Goal: Communication & Community: Participate in discussion

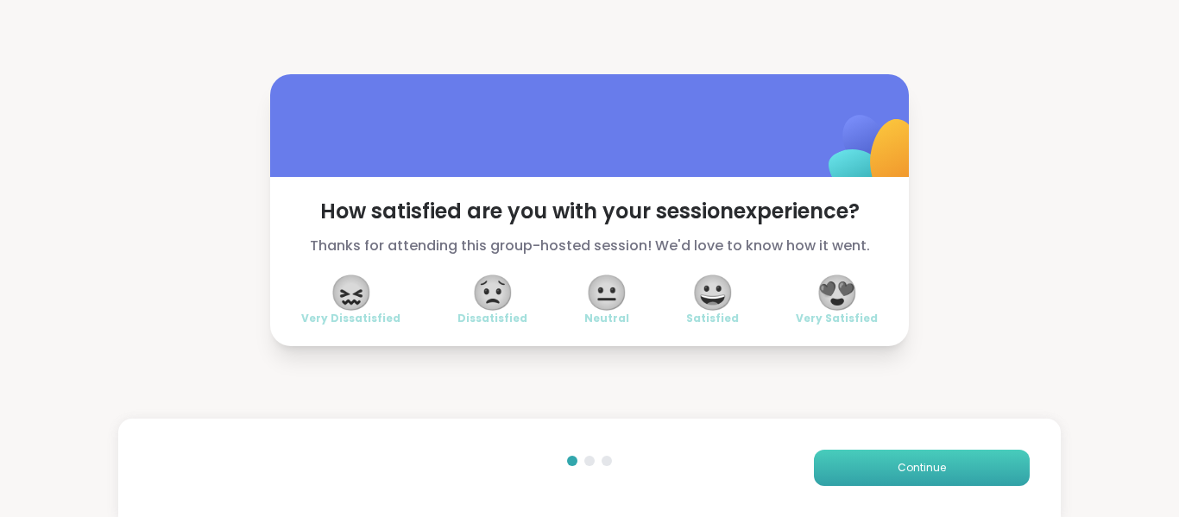
click at [917, 465] on span "Continue" at bounding box center [922, 468] width 48 height 16
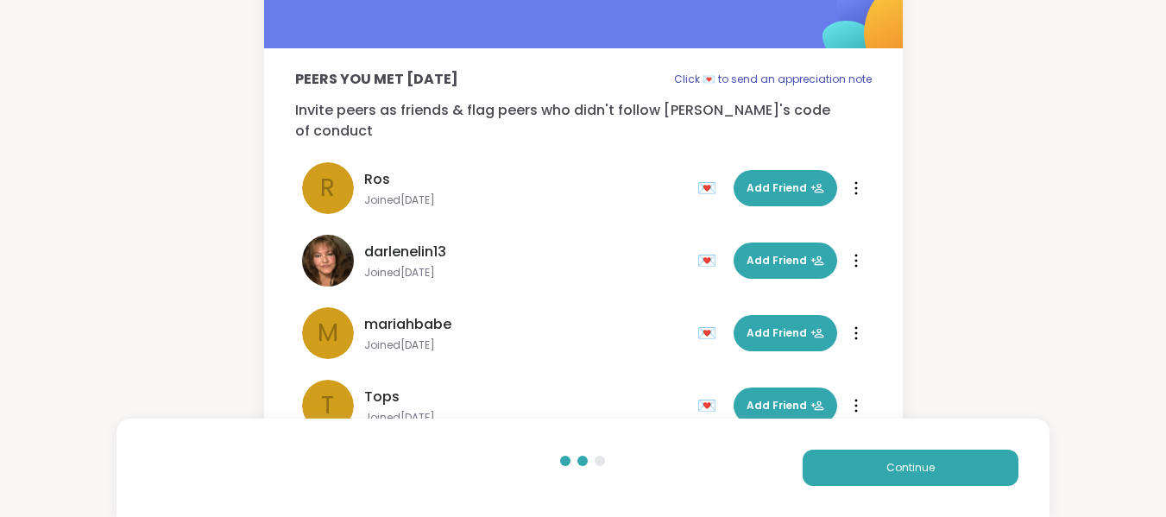
scroll to position [111, 0]
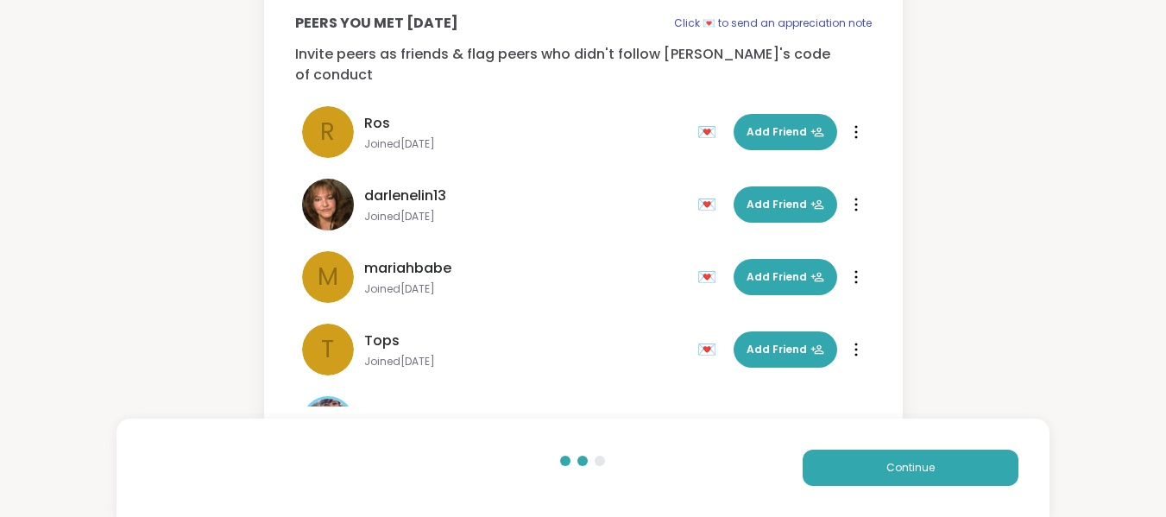
drag, startPoint x: 943, startPoint y: 470, endPoint x: 889, endPoint y: 430, distance: 66.7
click at [939, 470] on button "Continue" at bounding box center [911, 468] width 216 height 36
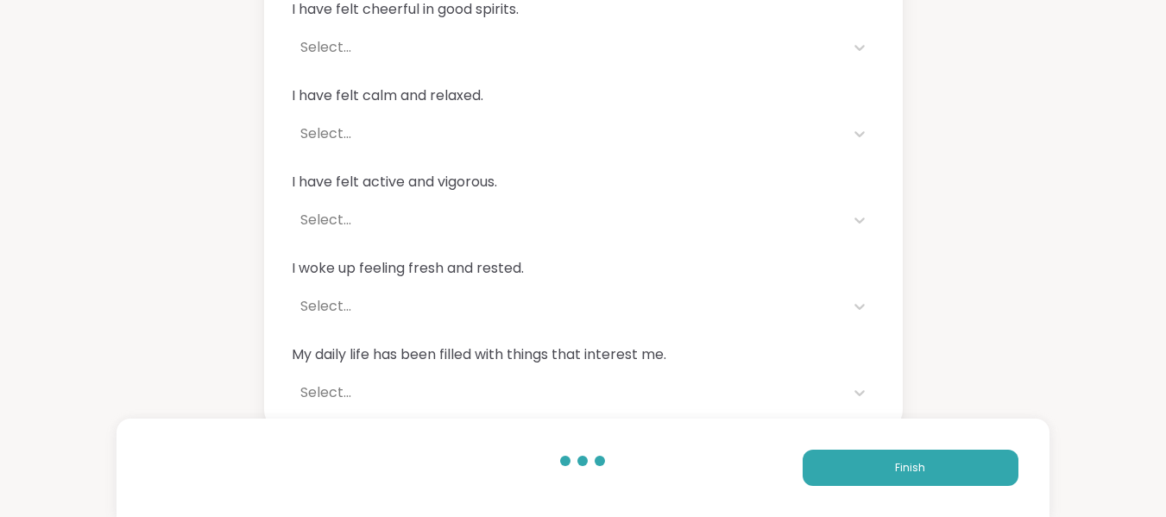
scroll to position [206, 0]
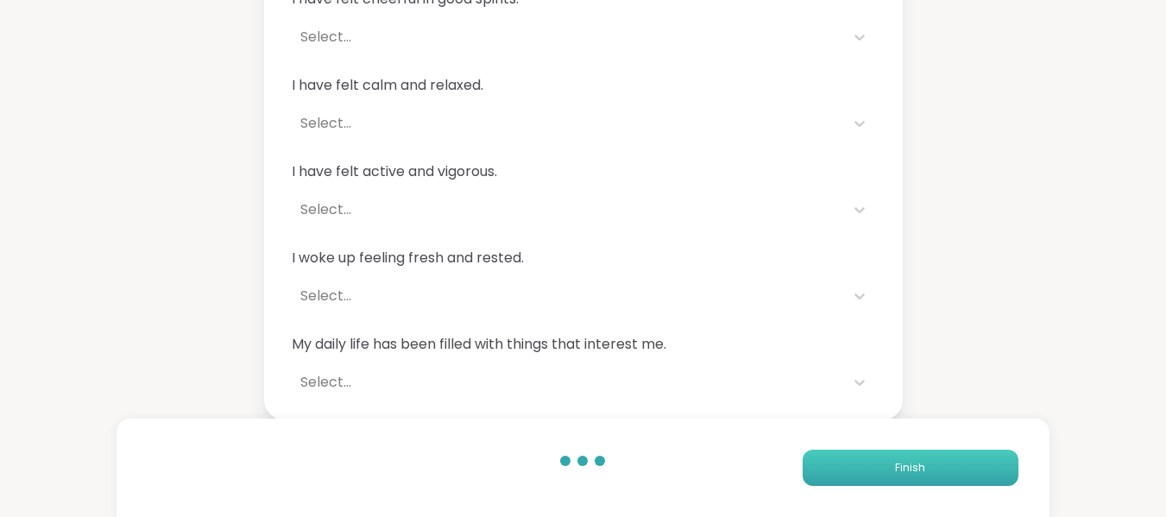
click at [898, 476] on button "Finish" at bounding box center [911, 468] width 216 height 36
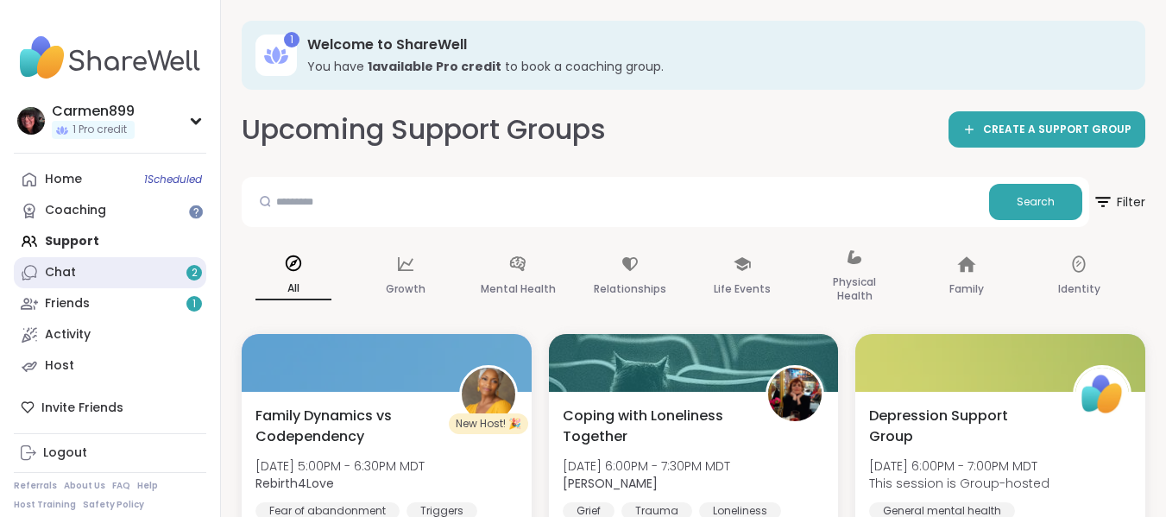
click at [64, 278] on div "Chat 2" at bounding box center [60, 272] width 31 height 17
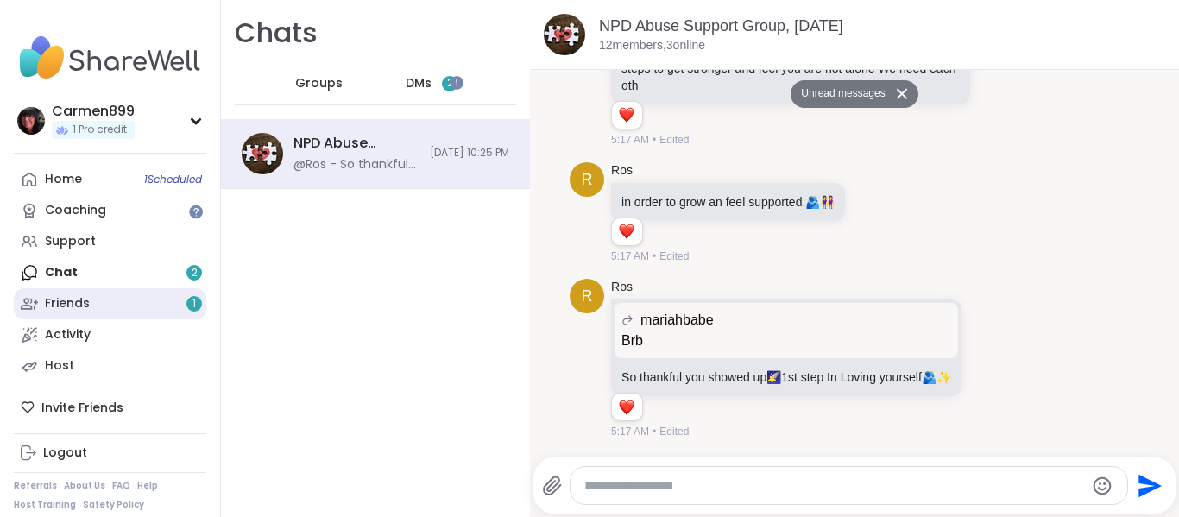
click at [109, 311] on link "Friends 1" at bounding box center [110, 303] width 193 height 31
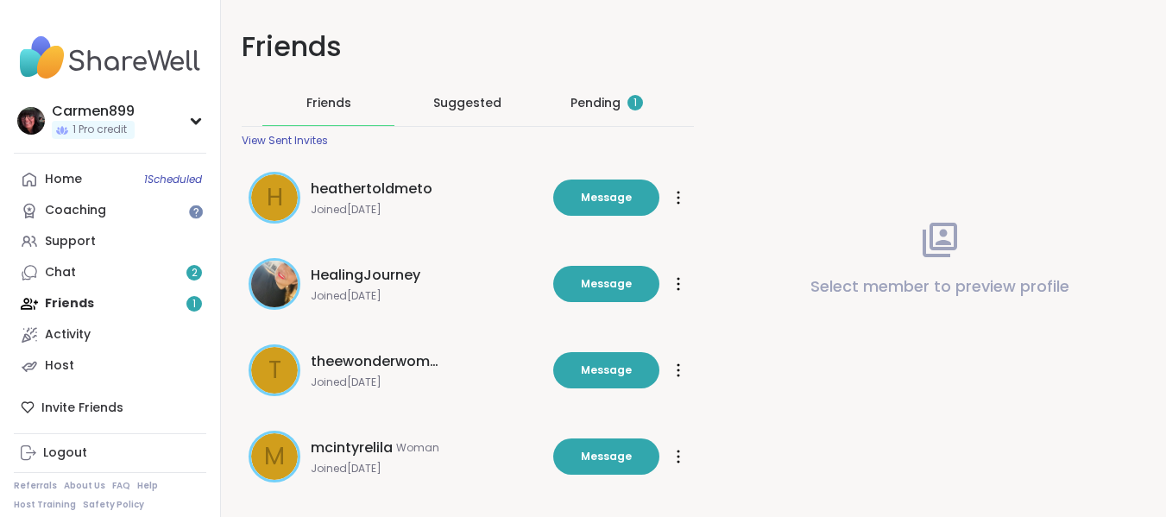
click at [590, 107] on div "Pending 1" at bounding box center [607, 102] width 73 height 17
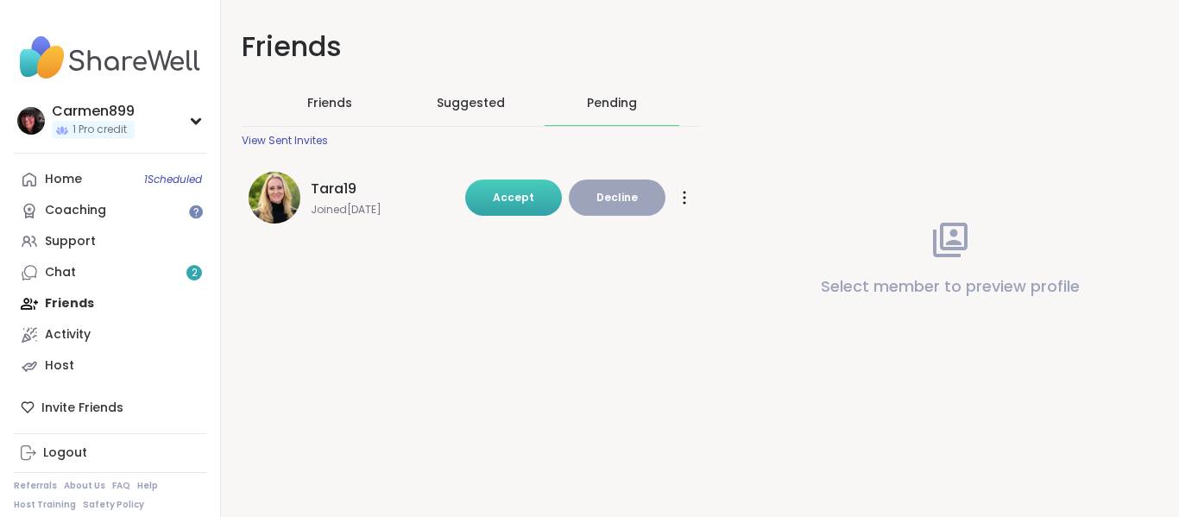
click at [506, 202] on span "Accept" at bounding box center [513, 197] width 41 height 15
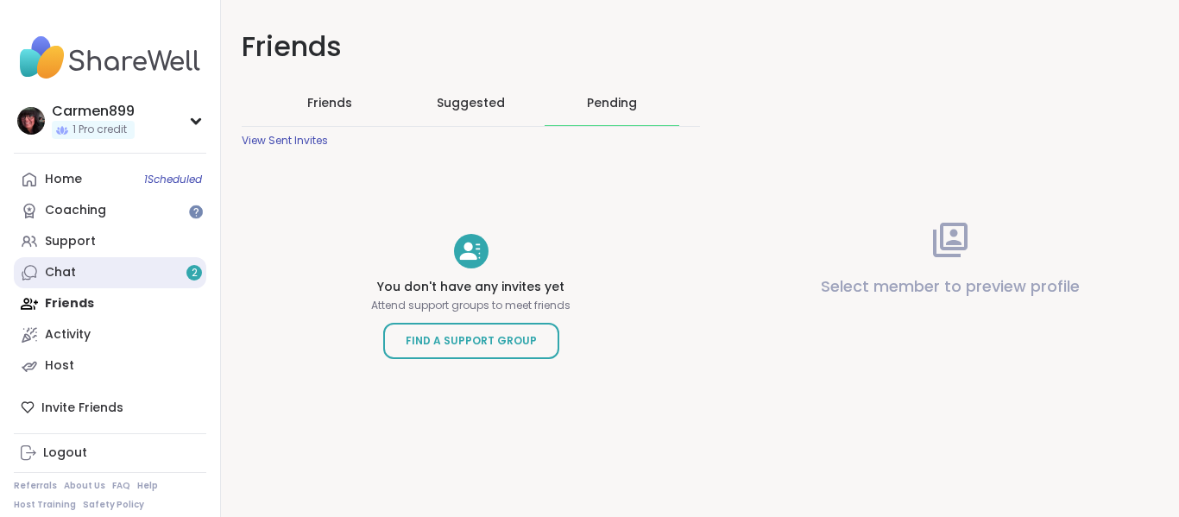
click at [139, 279] on link "Chat 2" at bounding box center [110, 272] width 193 height 31
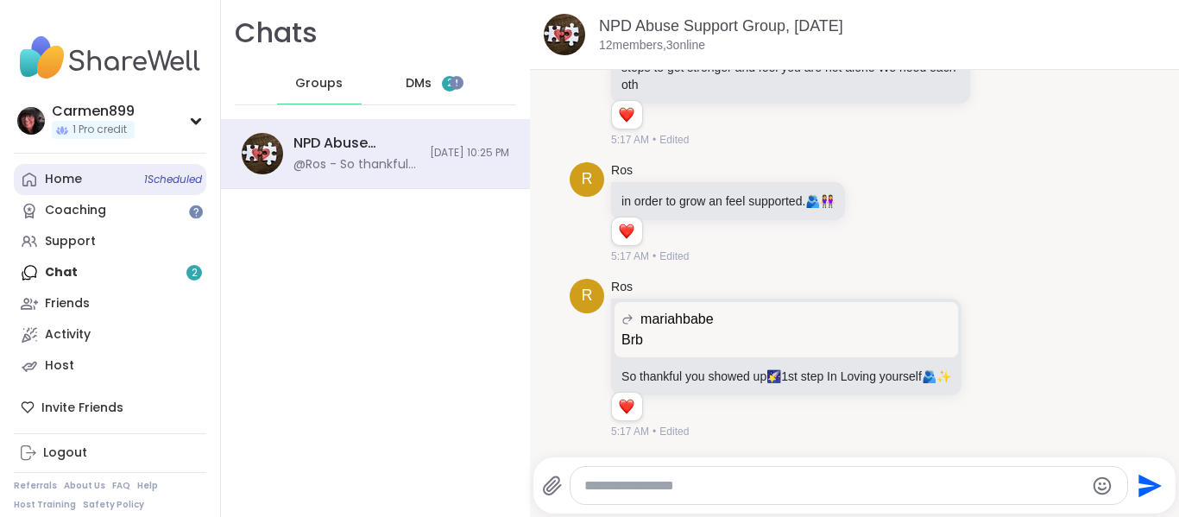
click at [57, 179] on div "Home 1 Scheduled" at bounding box center [63, 179] width 37 height 17
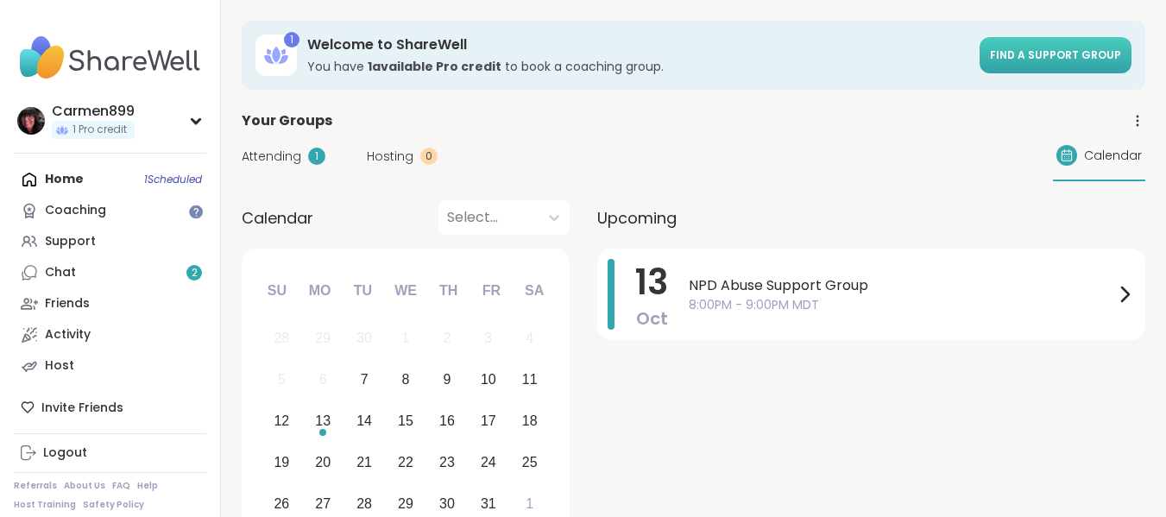
click at [1013, 54] on span "Find a support group" at bounding box center [1055, 54] width 131 height 15
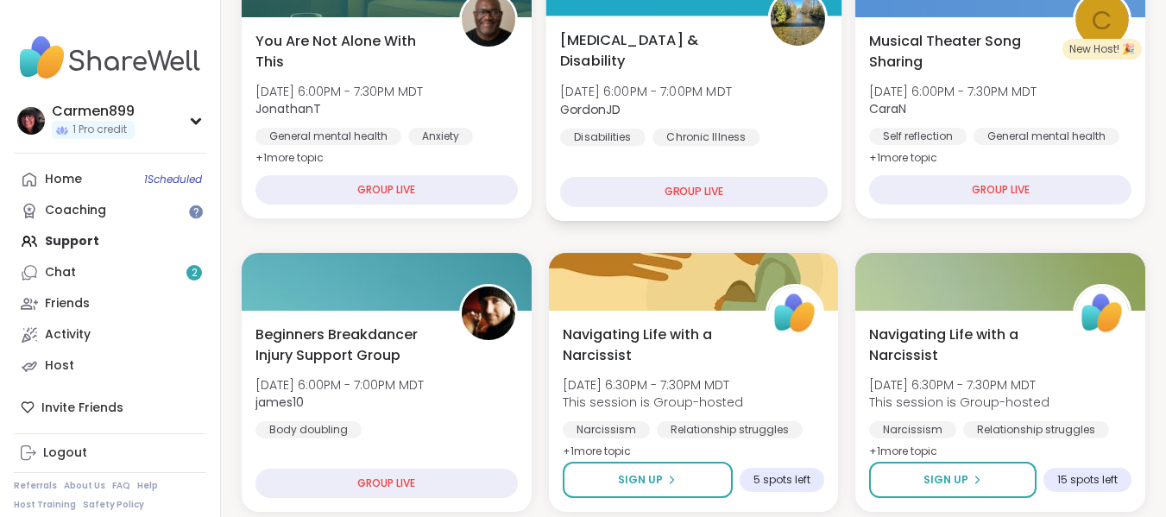
scroll to position [777, 0]
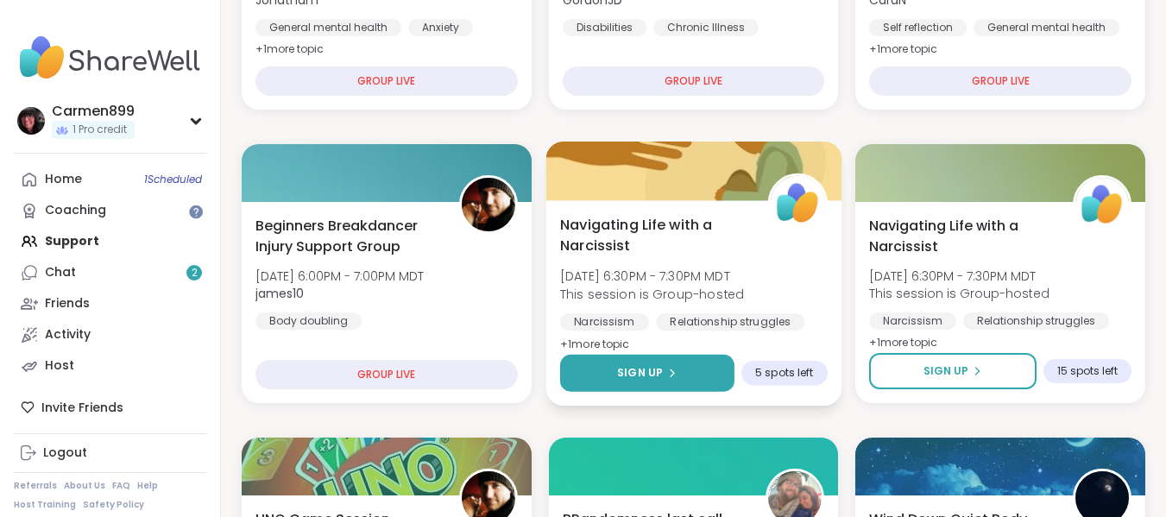
click at [636, 376] on span "Sign Up" at bounding box center [640, 373] width 46 height 16
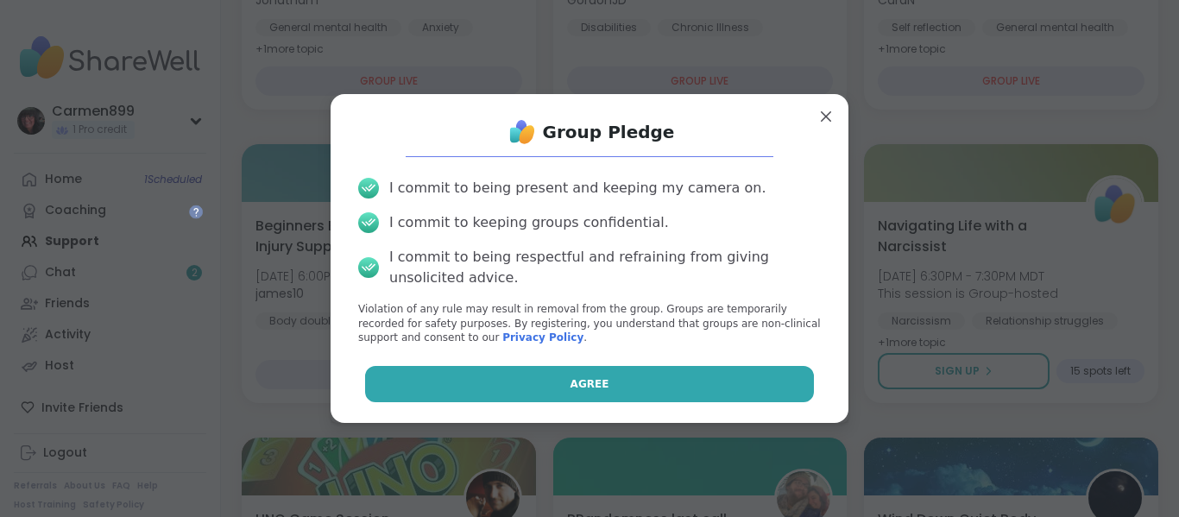
click at [576, 391] on span "Agree" at bounding box center [590, 384] width 39 height 16
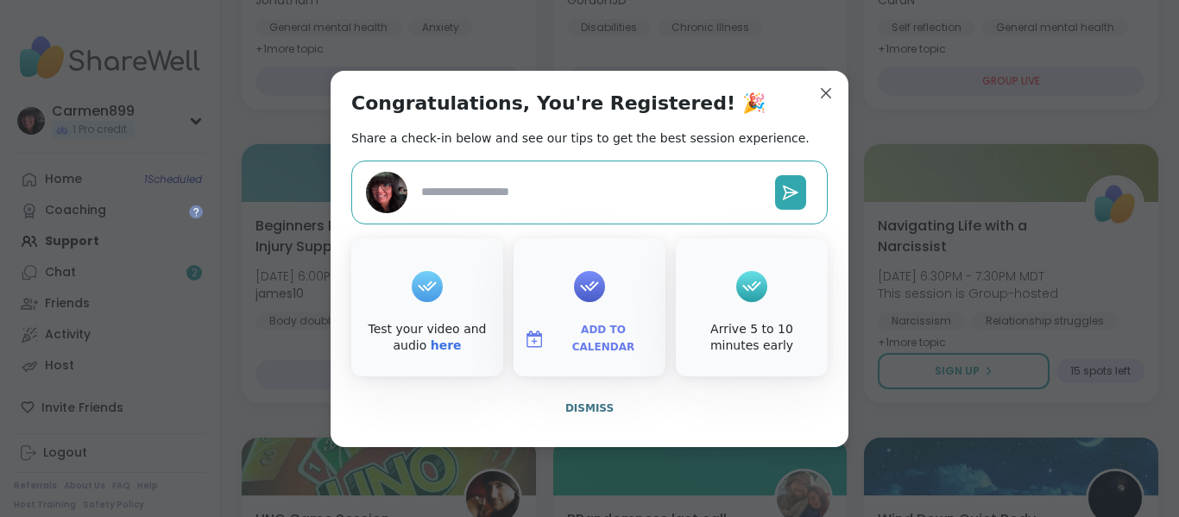
type textarea "*"
click at [578, 408] on span "Dismiss" at bounding box center [590, 408] width 48 height 12
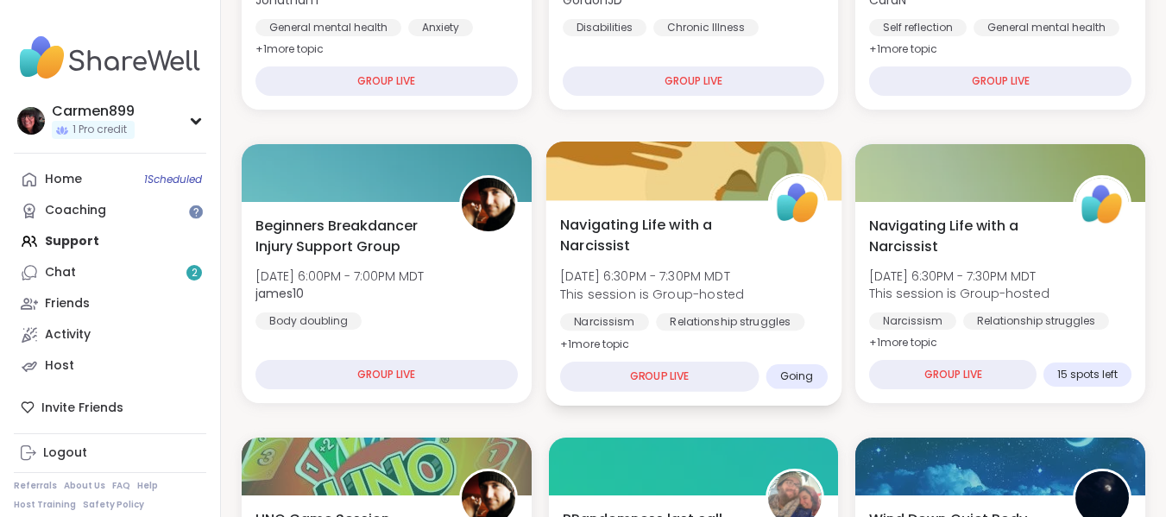
click at [793, 376] on span "Going" at bounding box center [797, 377] width 34 height 14
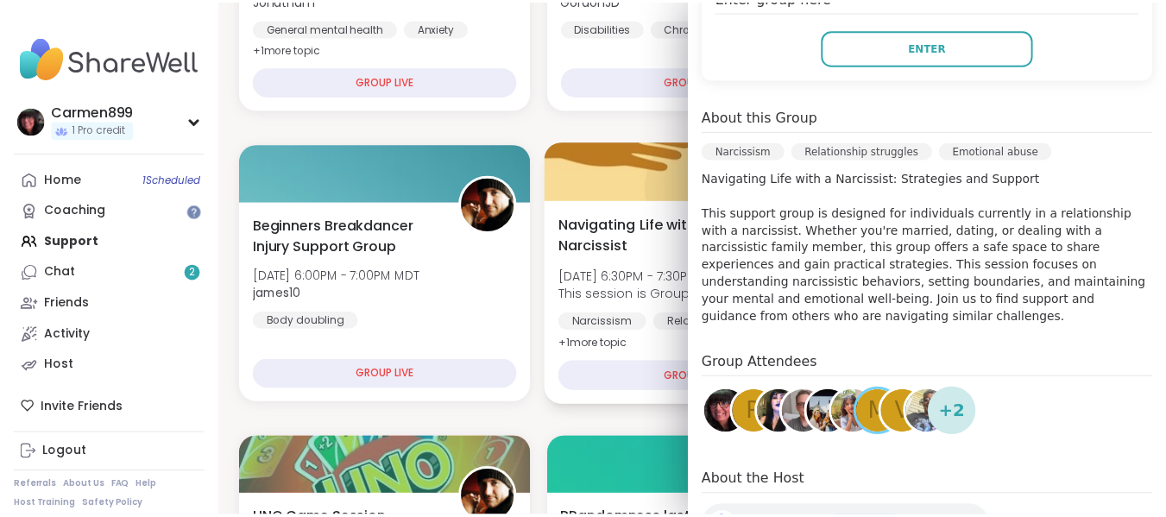
scroll to position [142, 0]
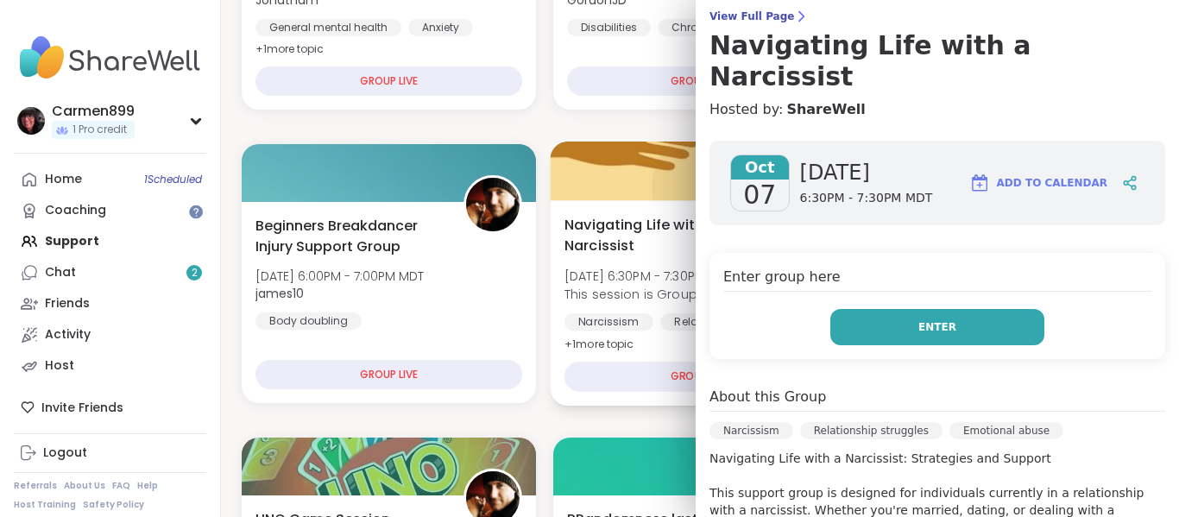
click at [919, 319] on span "Enter" at bounding box center [938, 327] width 38 height 16
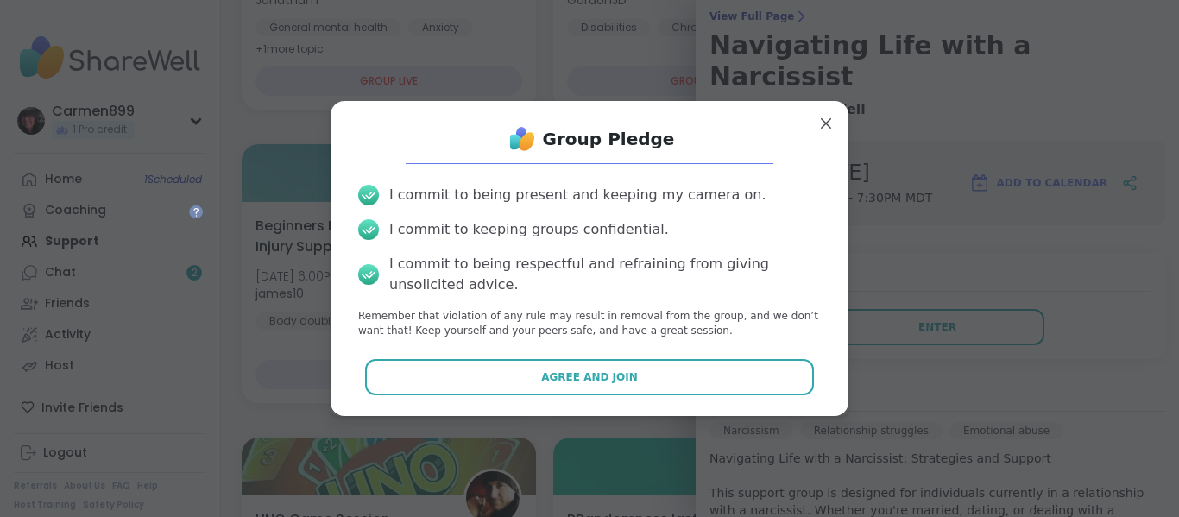
drag, startPoint x: 618, startPoint y: 377, endPoint x: 619, endPoint y: 367, distance: 10.4
click at [618, 376] on button "Agree and Join" at bounding box center [590, 377] width 450 height 36
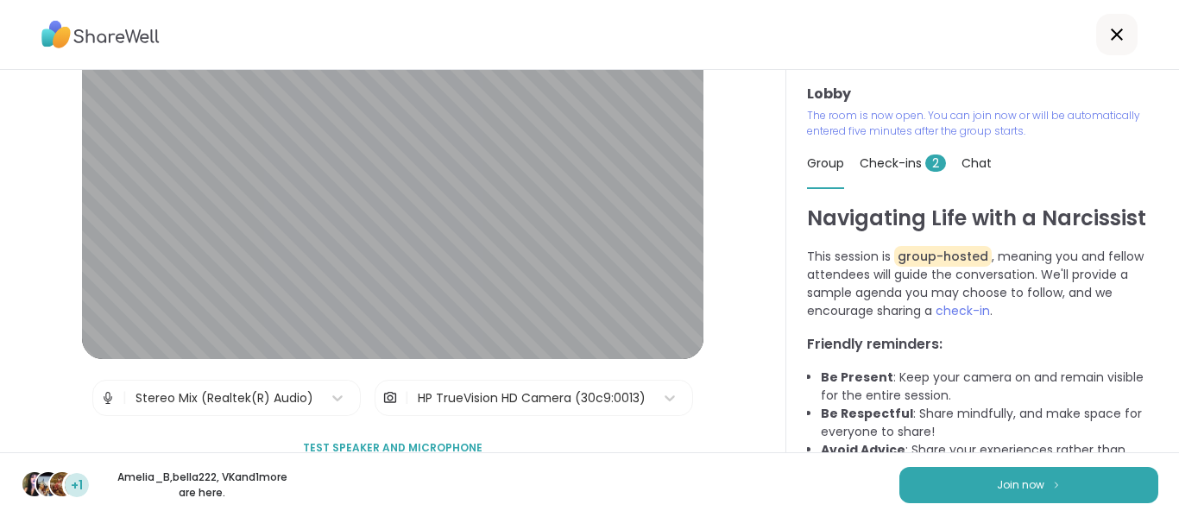
scroll to position [180, 0]
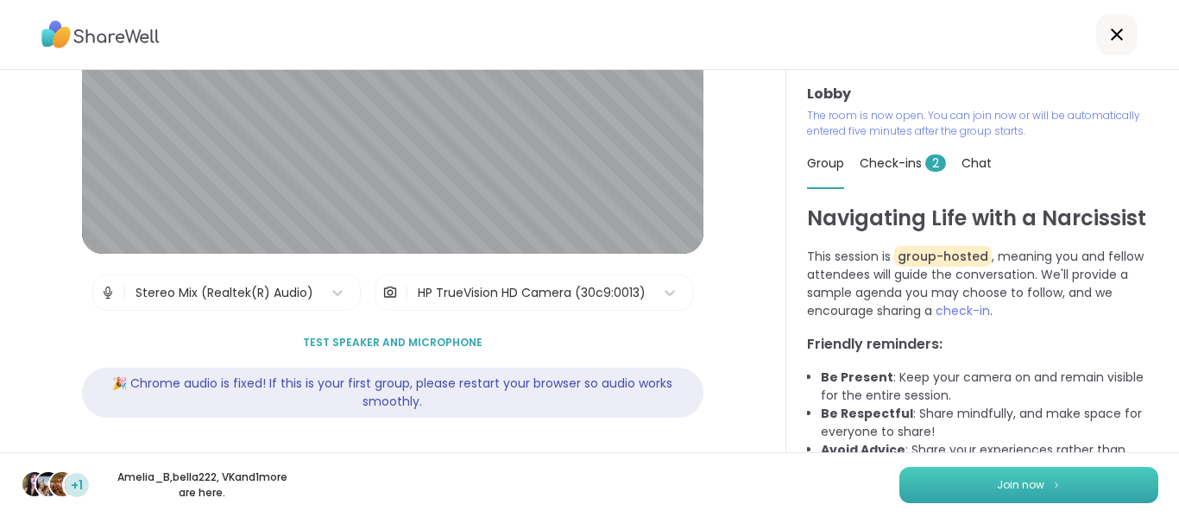
click at [1008, 490] on span "Join now" at bounding box center [1020, 485] width 47 height 16
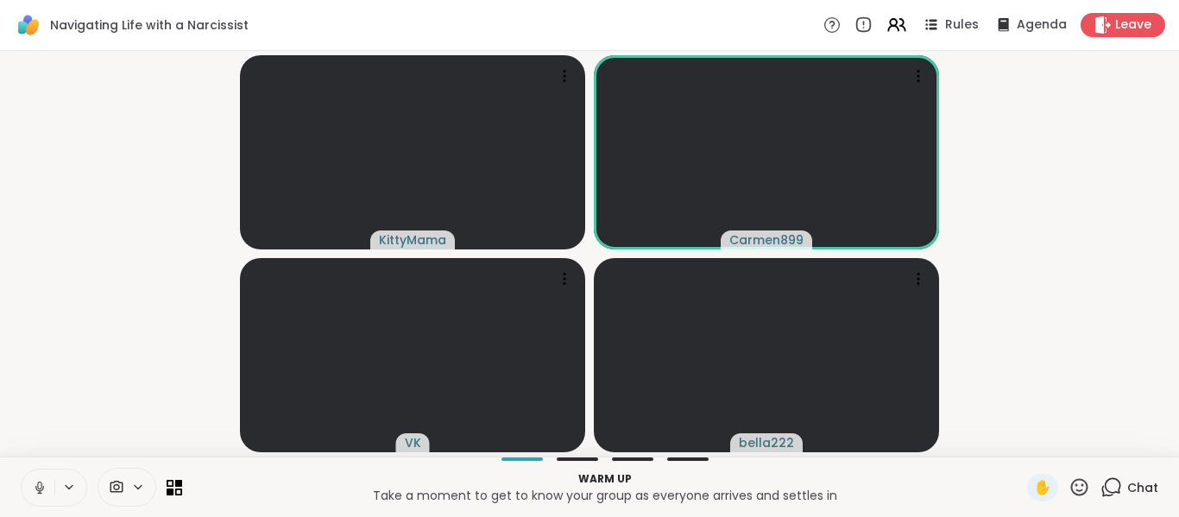
click at [36, 484] on icon at bounding box center [40, 488] width 16 height 16
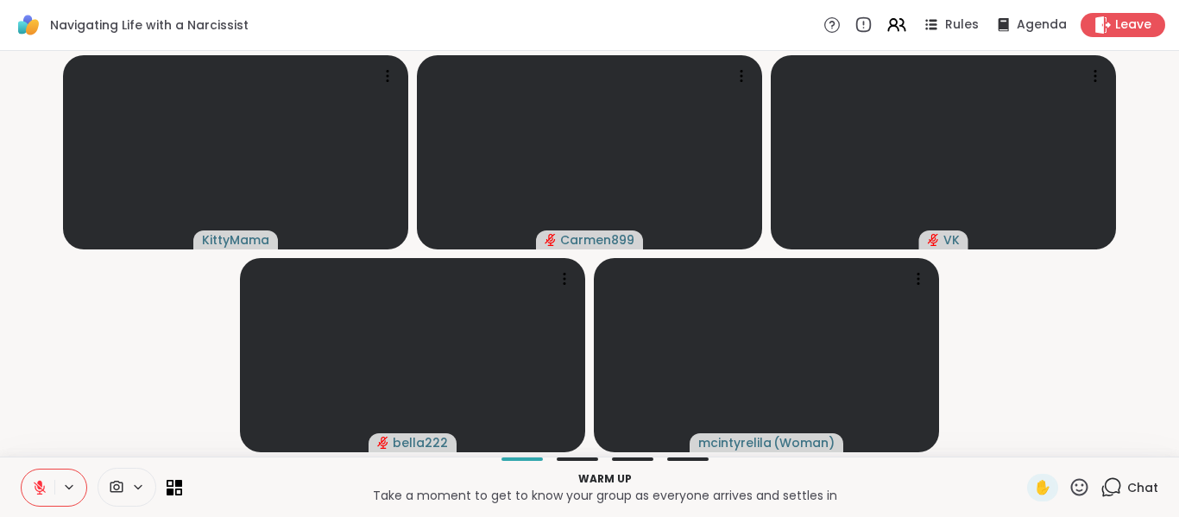
click at [136, 488] on icon at bounding box center [138, 487] width 14 height 15
click at [115, 483] on icon at bounding box center [117, 487] width 16 height 16
click at [180, 486] on icon at bounding box center [179, 483] width 8 height 8
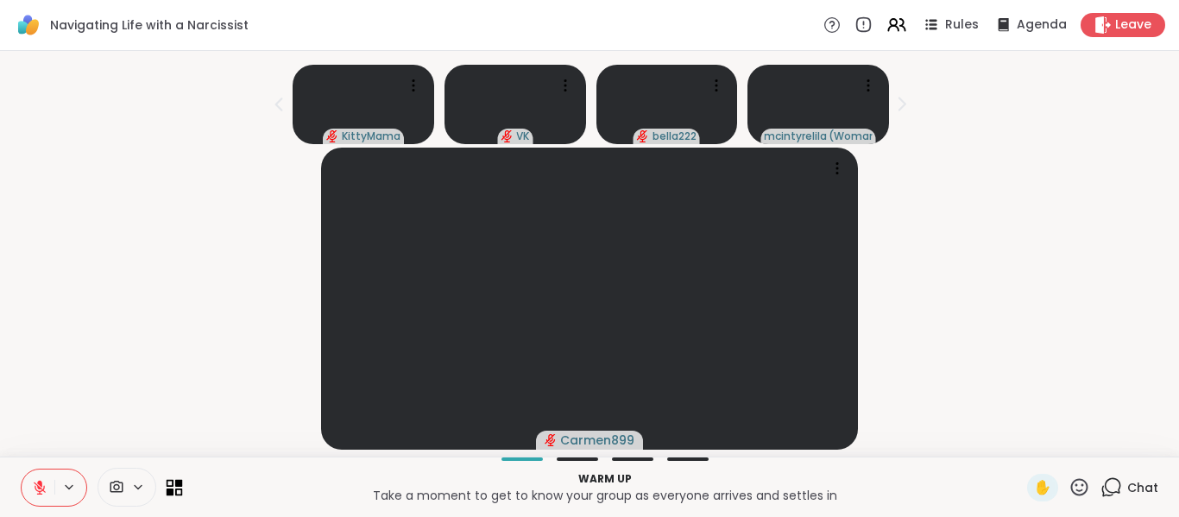
click at [179, 486] on icon at bounding box center [179, 483] width 8 height 8
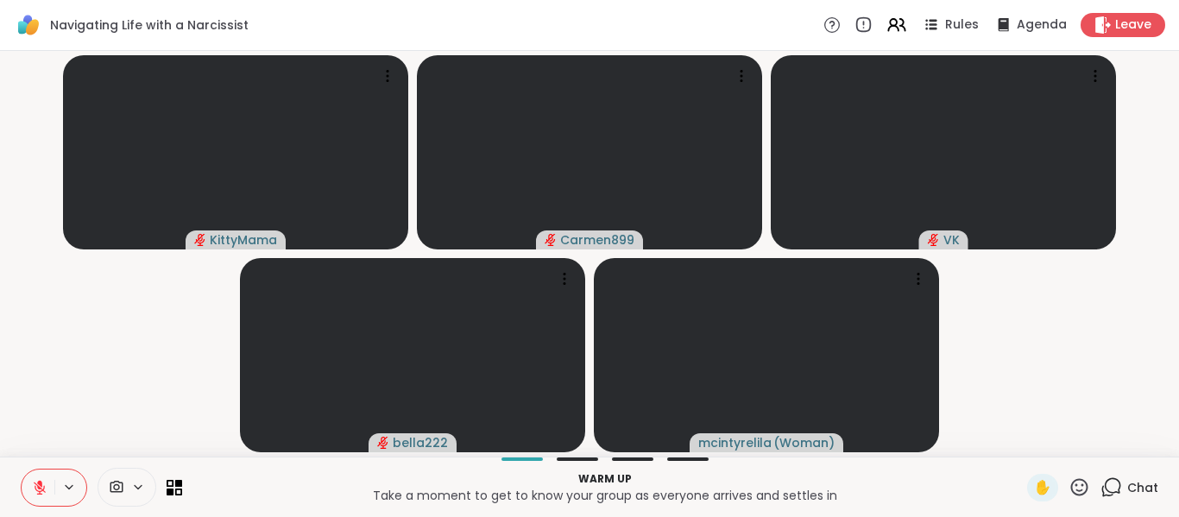
click at [136, 487] on icon at bounding box center [138, 486] width 7 height 3
click at [111, 486] on icon at bounding box center [117, 487] width 13 height 12
click at [140, 489] on icon at bounding box center [138, 487] width 14 height 15
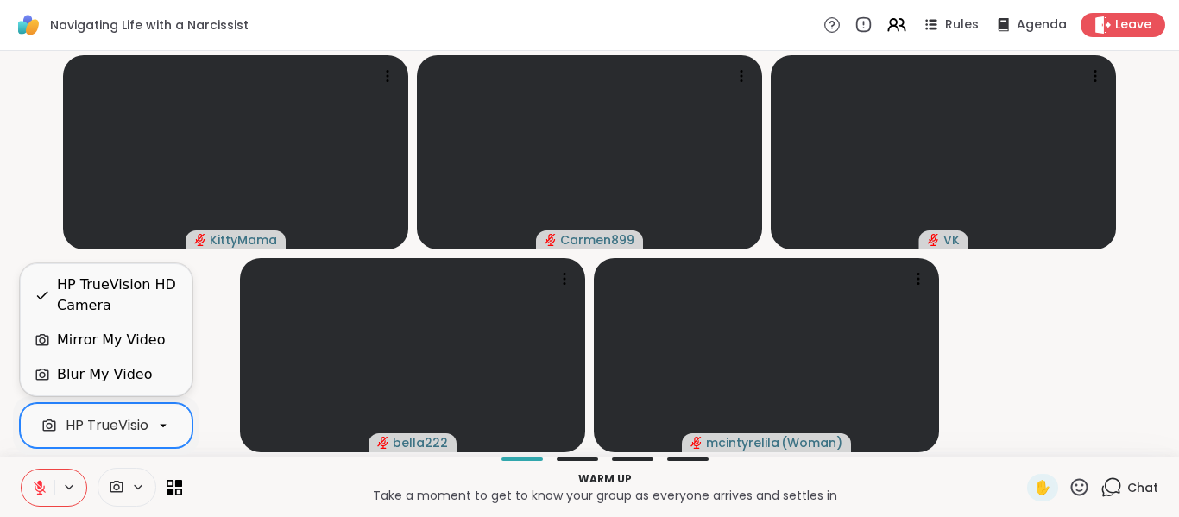
scroll to position [0, 66]
click at [161, 422] on icon at bounding box center [163, 426] width 16 height 16
click at [75, 376] on div "Blur My Video" at bounding box center [104, 374] width 95 height 21
click at [166, 424] on icon at bounding box center [163, 426] width 16 height 16
click at [47, 375] on icon at bounding box center [43, 375] width 16 height 16
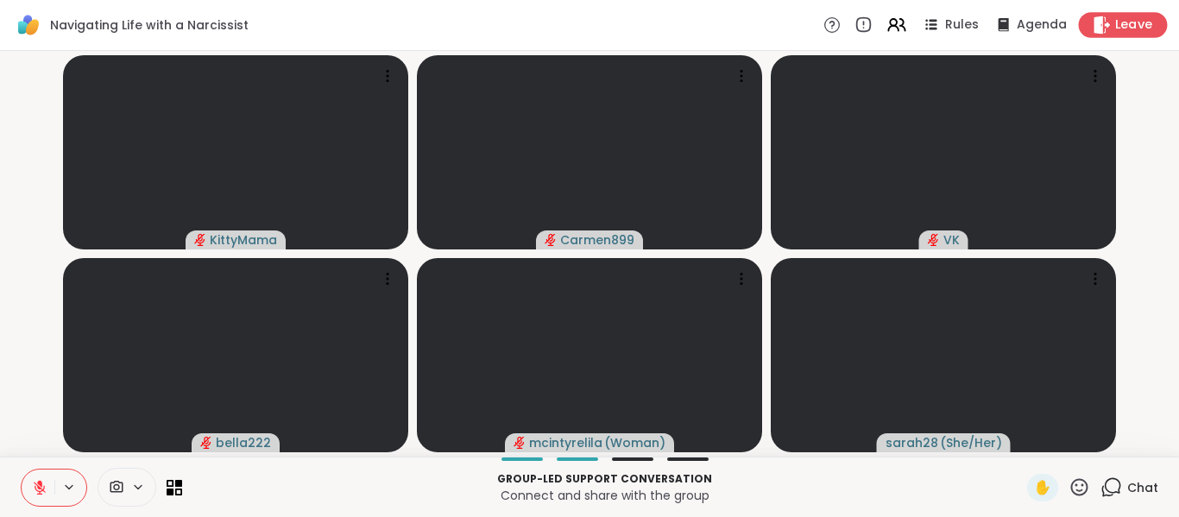
click at [1120, 19] on span "Leave" at bounding box center [1135, 25] width 38 height 18
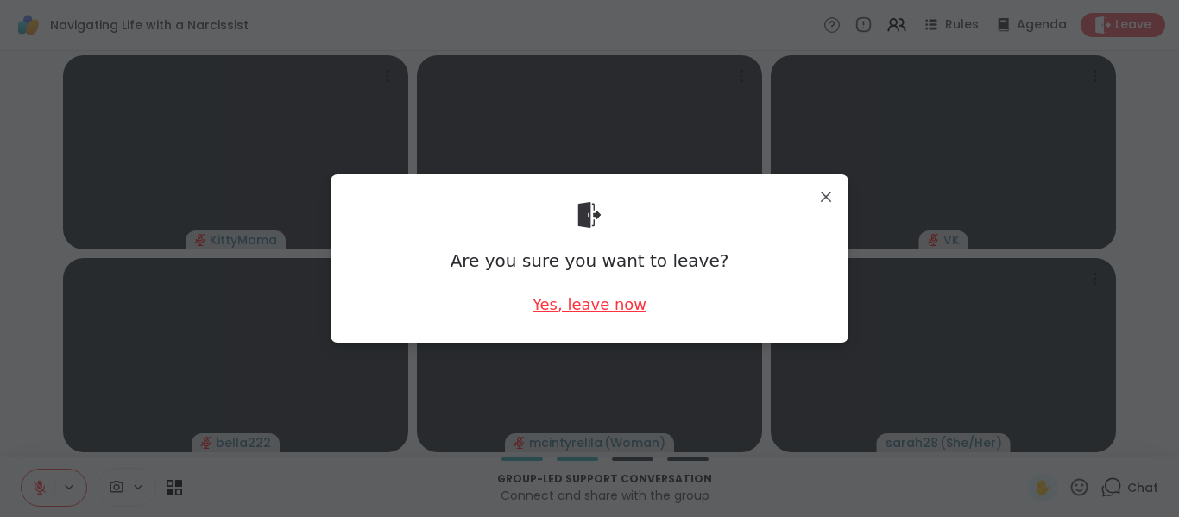
click at [594, 302] on div "Yes, leave now" at bounding box center [590, 305] width 114 height 22
